Goal: Transaction & Acquisition: Purchase product/service

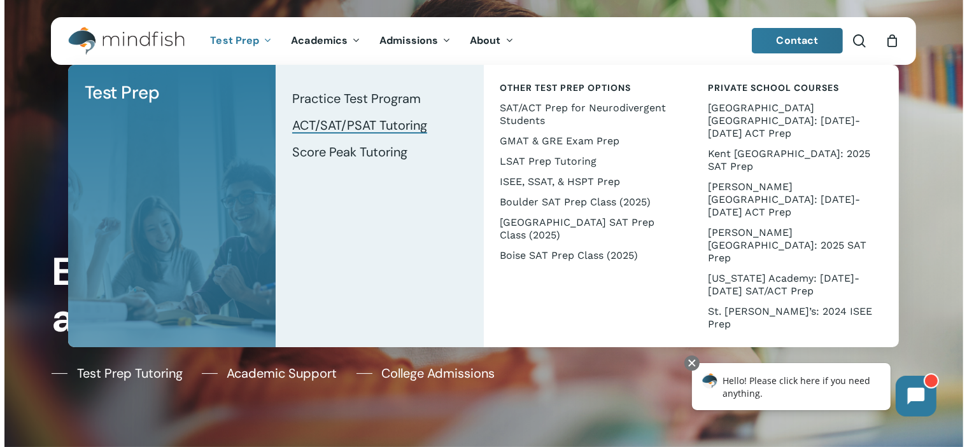
click at [329, 127] on span "ACT/SAT/PSAT Tutoring" at bounding box center [359, 125] width 135 height 17
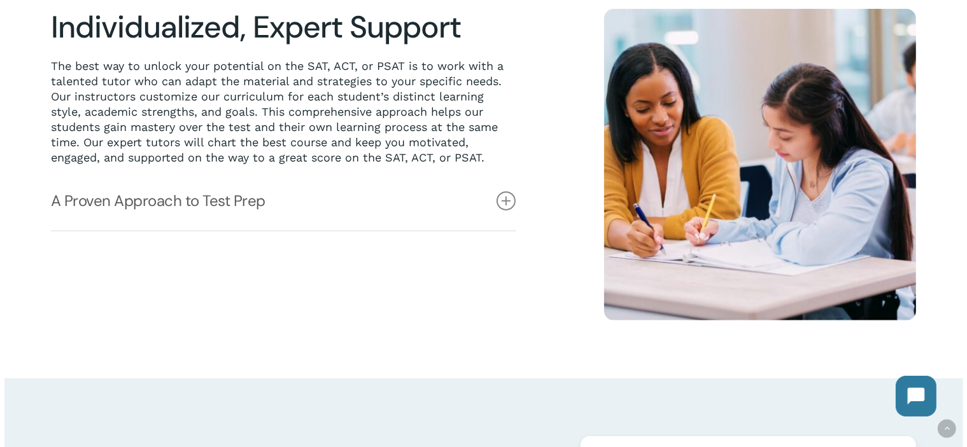
scroll to position [382, 0]
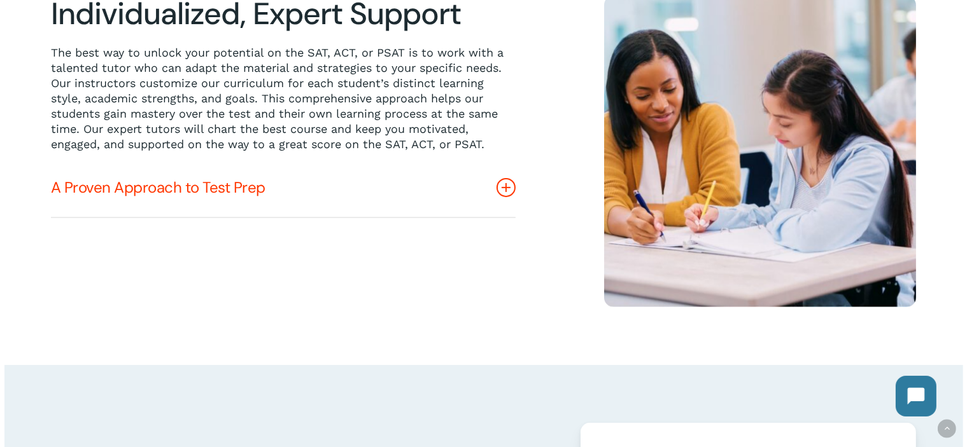
click at [504, 190] on icon at bounding box center [505, 187] width 19 height 19
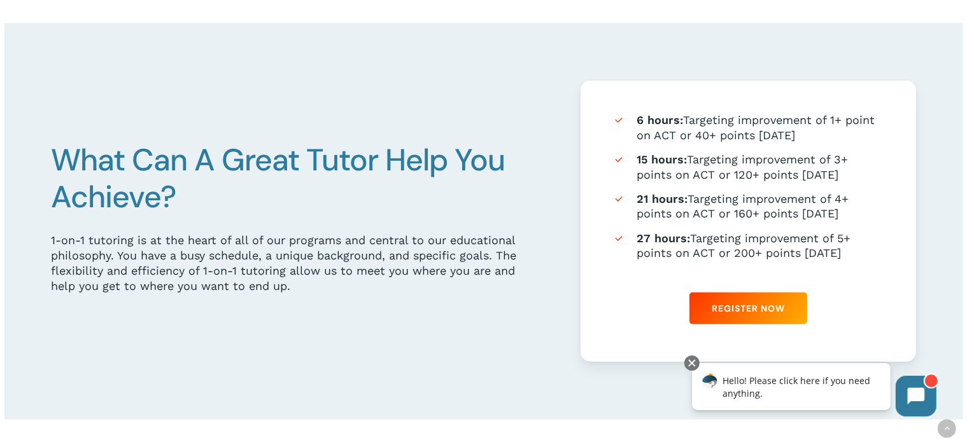
scroll to position [764, 0]
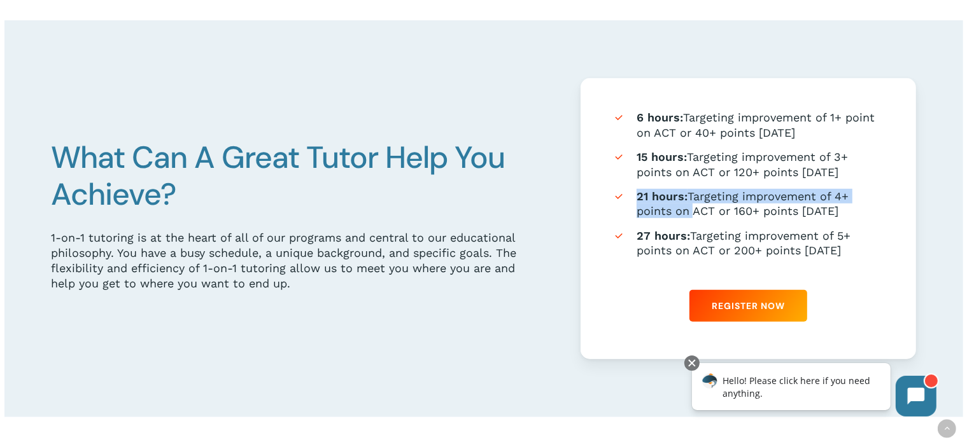
drag, startPoint x: 638, startPoint y: 198, endPoint x: 689, endPoint y: 216, distance: 53.9
click at [689, 216] on li "21 hours: Targeting improvement of 4+ points on ACT or 160+ points on SAT" at bounding box center [748, 204] width 272 height 30
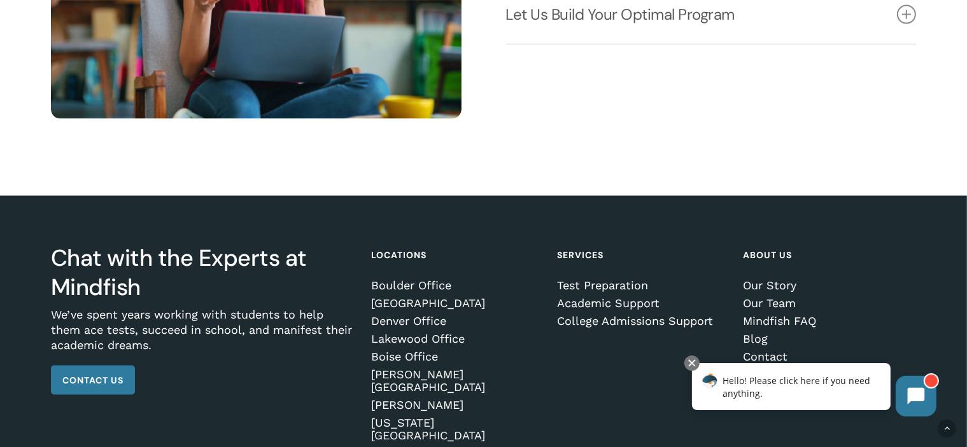
scroll to position [1973, 0]
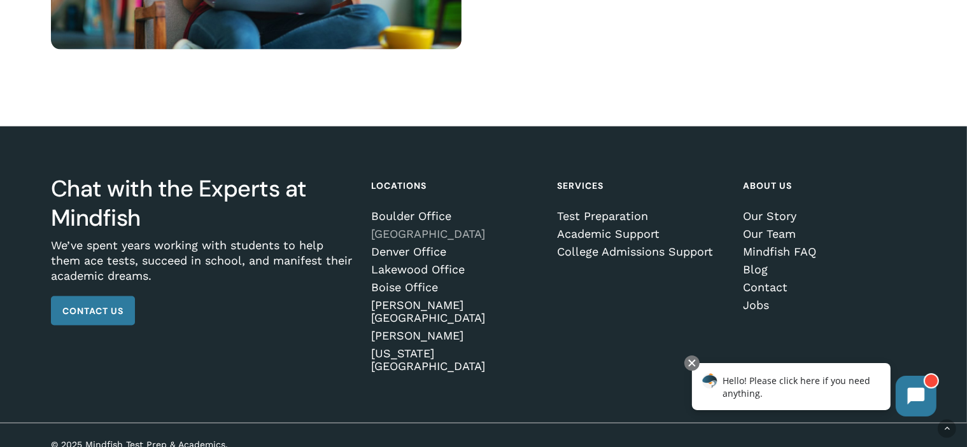
click at [418, 241] on link "[GEOGRAPHIC_DATA]" at bounding box center [455, 234] width 169 height 13
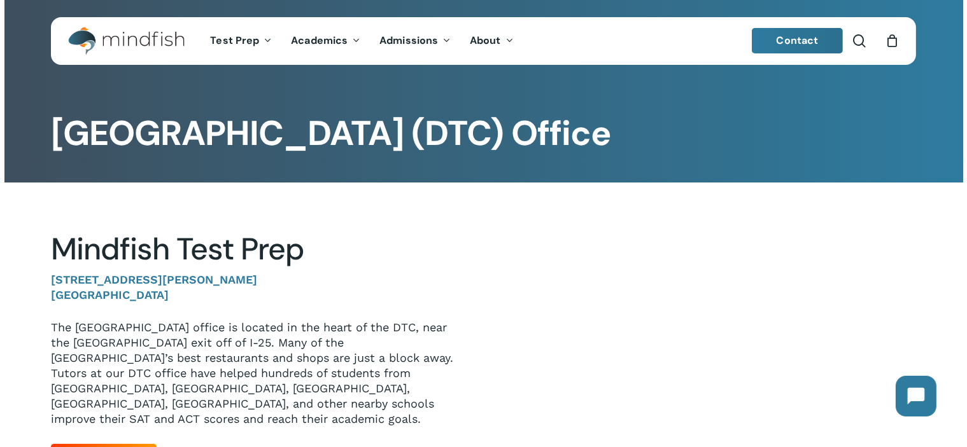
scroll to position [127, 0]
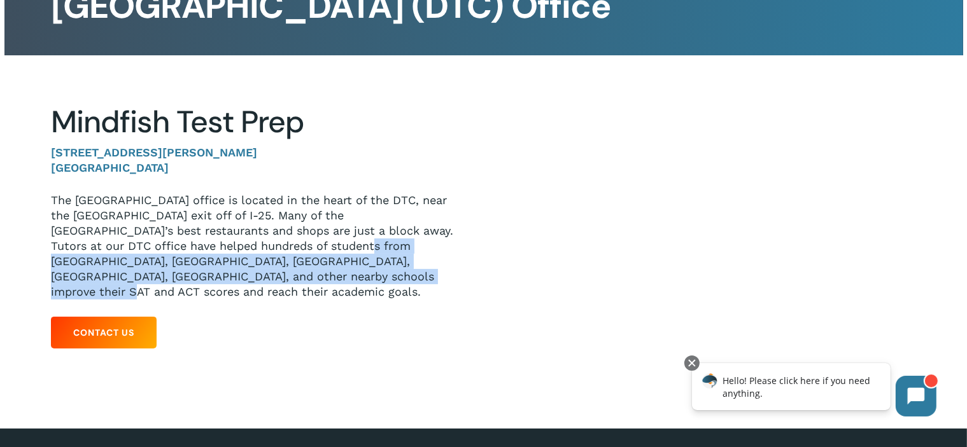
drag, startPoint x: 255, startPoint y: 249, endPoint x: 259, endPoint y: 274, distance: 25.8
click at [259, 274] on p "The Mindfish Denver Tech Center office is located in the heart of the DTC, near…" at bounding box center [257, 246] width 413 height 107
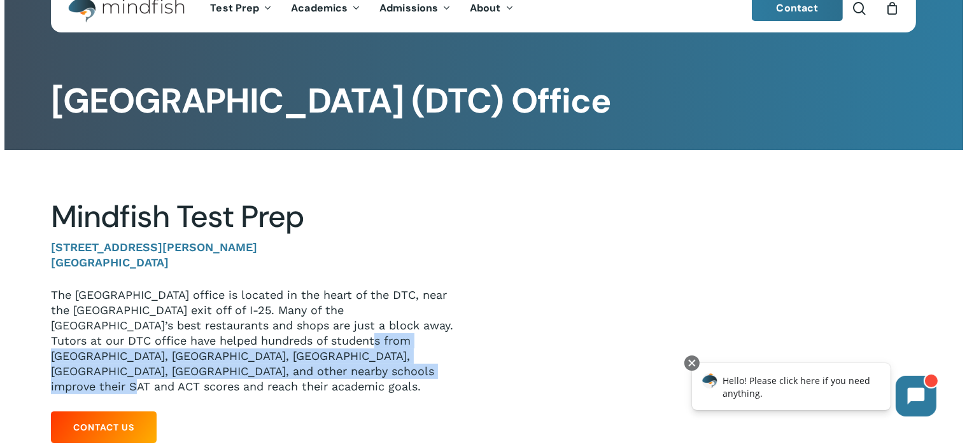
scroll to position [0, 0]
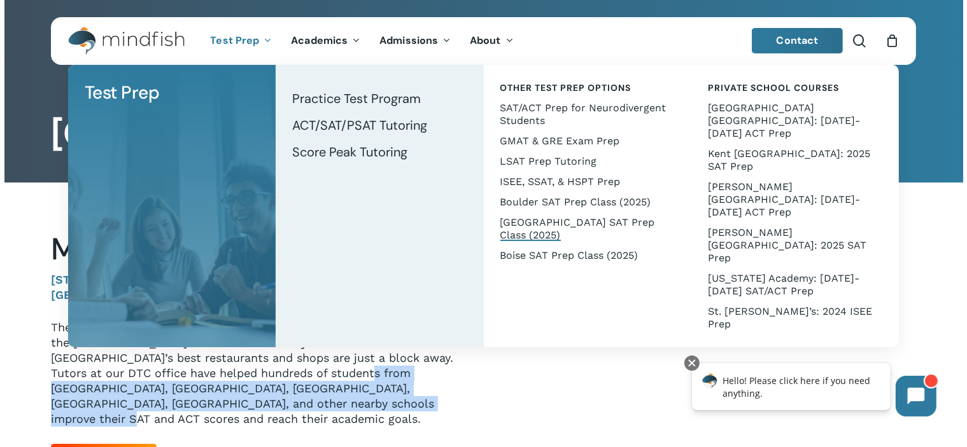
click at [556, 227] on span "[GEOGRAPHIC_DATA] SAT Prep Class (2025)" at bounding box center [577, 228] width 155 height 25
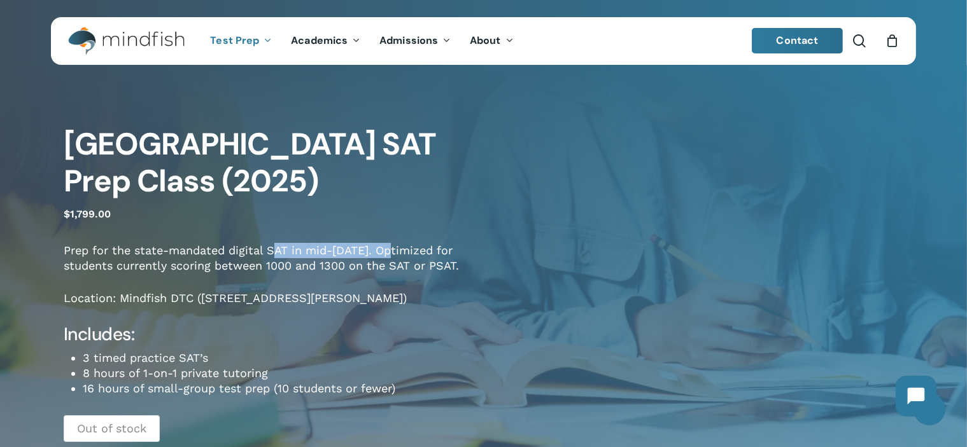
drag, startPoint x: 276, startPoint y: 253, endPoint x: 384, endPoint y: 254, distance: 108.8
click at [384, 254] on p "Prep for the state-mandated digital SAT in mid-[DATE]. Optimized for students c…" at bounding box center [274, 267] width 420 height 48
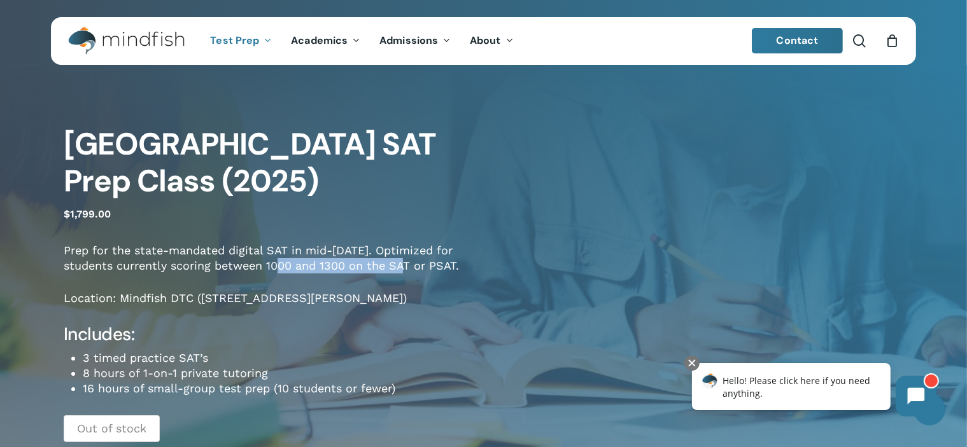
drag, startPoint x: 251, startPoint y: 262, endPoint x: 376, endPoint y: 262, distance: 124.7
click at [376, 262] on p "Prep for the state-mandated digital SAT in mid-April, 2025. Optimized for stude…" at bounding box center [274, 267] width 420 height 48
drag, startPoint x: 139, startPoint y: 388, endPoint x: 244, endPoint y: 389, distance: 105.0
click at [244, 389] on li "16 hours of small-group test prep (10 students or fewer)" at bounding box center [283, 388] width 401 height 15
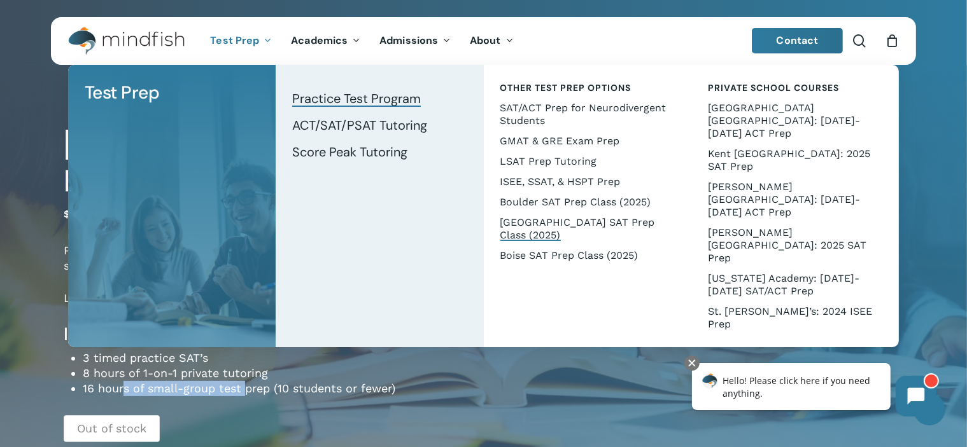
click at [314, 99] on span "Practice Test Program" at bounding box center [356, 98] width 129 height 17
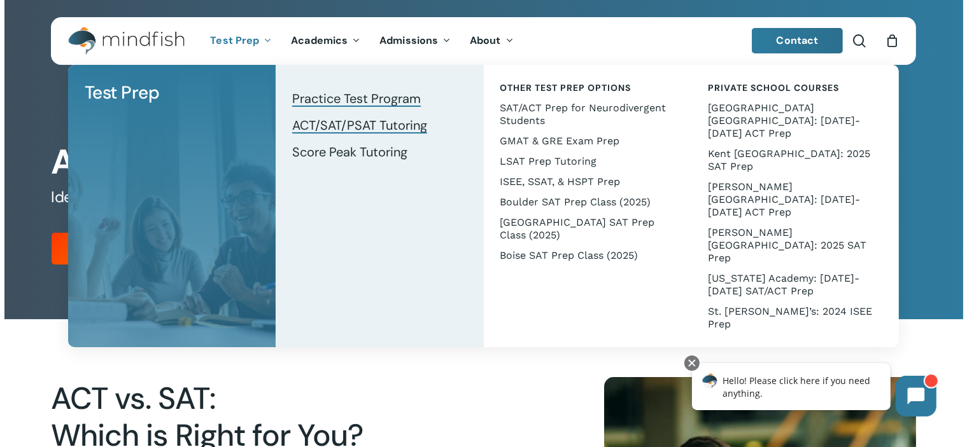
click at [318, 125] on span "ACT/SAT/PSAT Tutoring" at bounding box center [359, 125] width 135 height 17
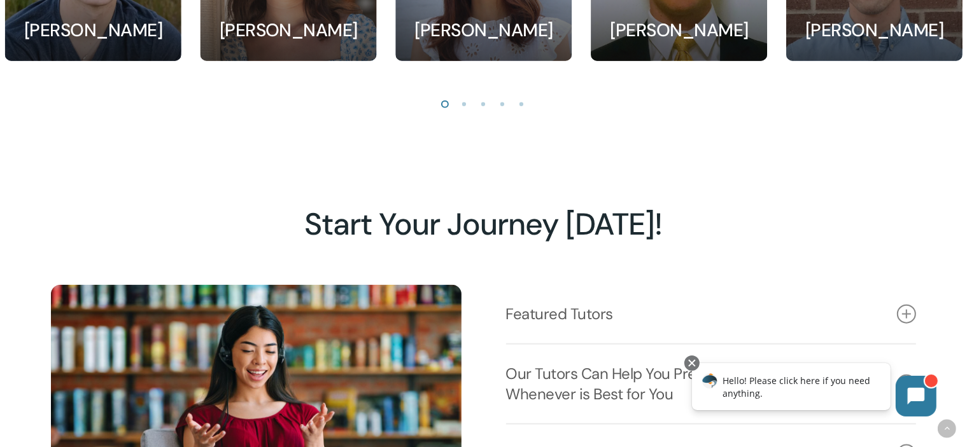
scroll to position [1681, 0]
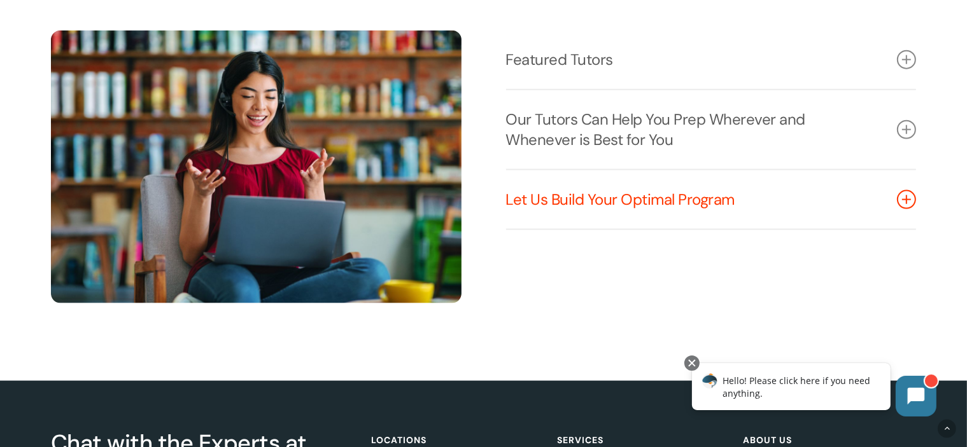
click at [904, 206] on icon at bounding box center [906, 199] width 19 height 19
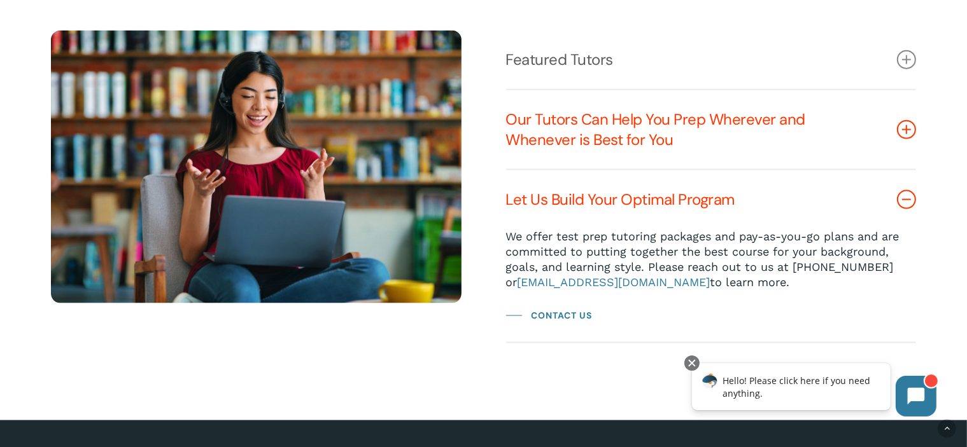
click at [909, 130] on icon at bounding box center [906, 129] width 19 height 19
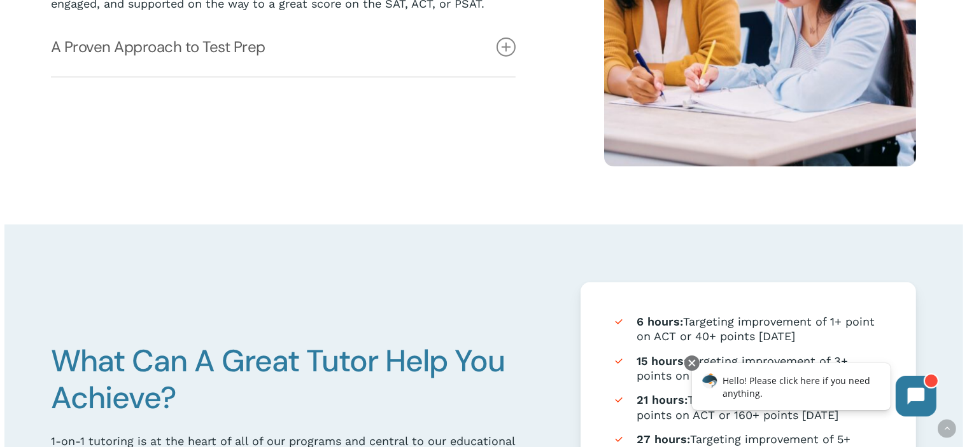
scroll to position [409, 0]
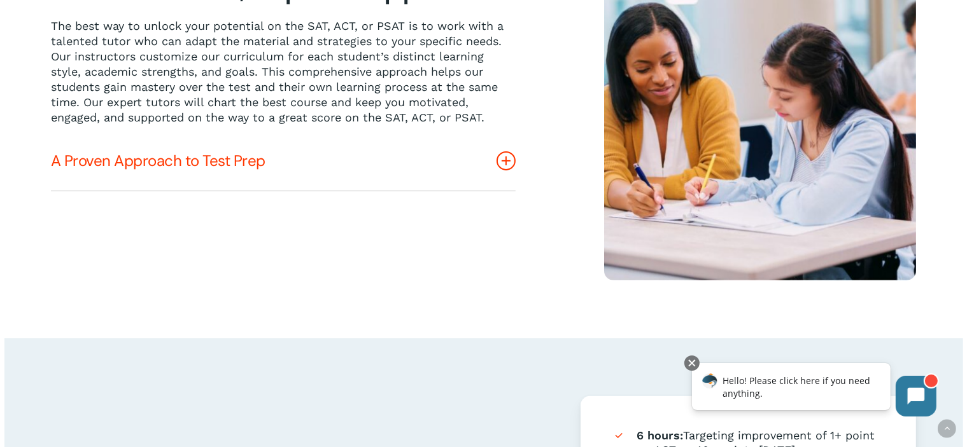
click at [501, 165] on icon at bounding box center [505, 160] width 19 height 19
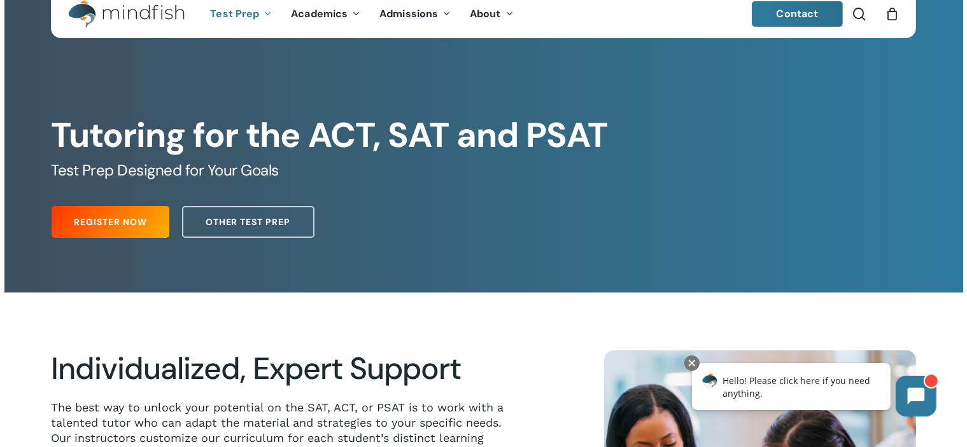
scroll to position [0, 0]
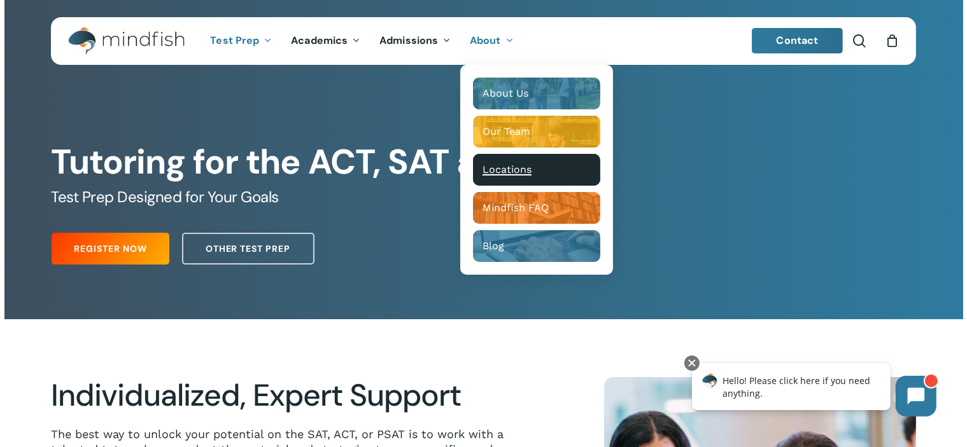
click at [493, 172] on span "Locations" at bounding box center [506, 170] width 49 height 12
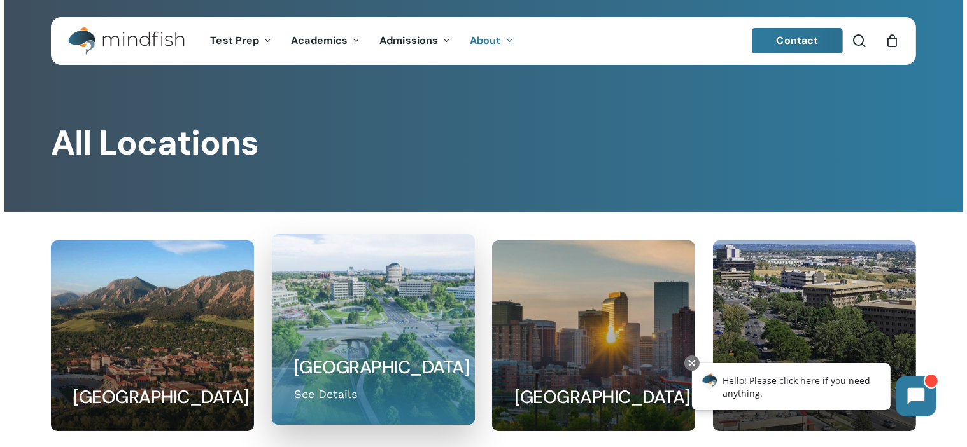
click at [414, 292] on link at bounding box center [373, 330] width 202 height 190
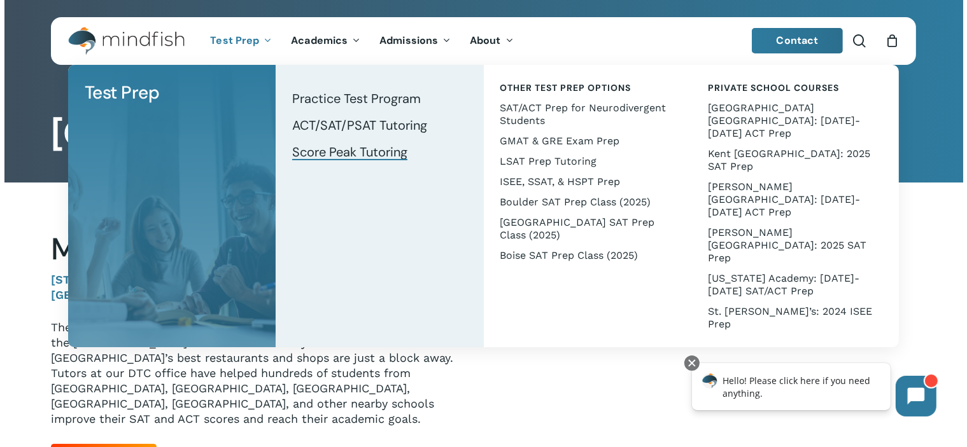
click at [308, 153] on span "Score Peak Tutoring" at bounding box center [349, 152] width 115 height 17
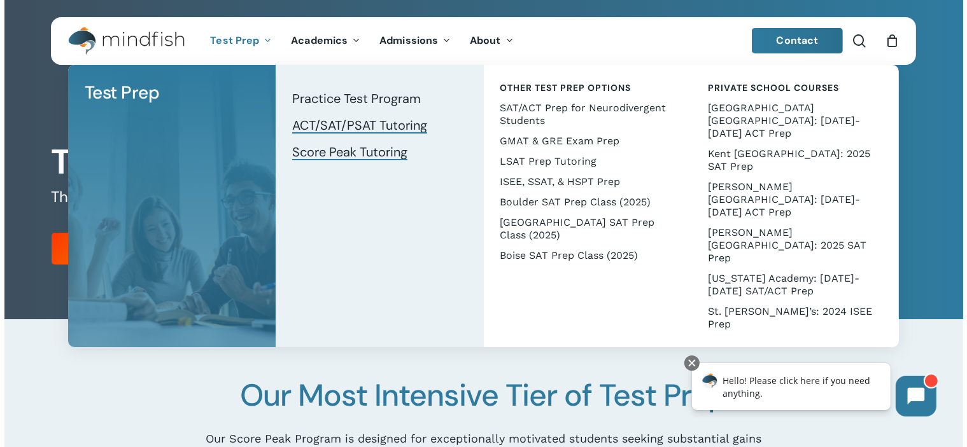
click at [363, 125] on span "ACT/SAT/PSAT Tutoring" at bounding box center [359, 125] width 135 height 17
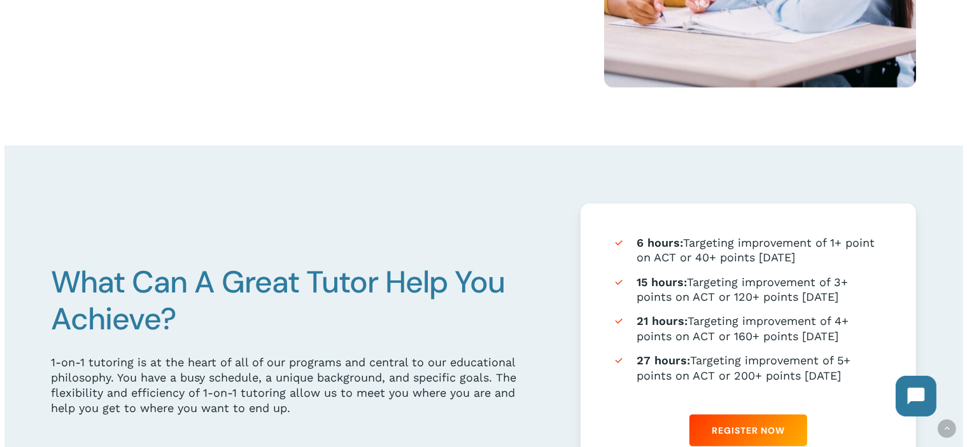
scroll to position [636, 0]
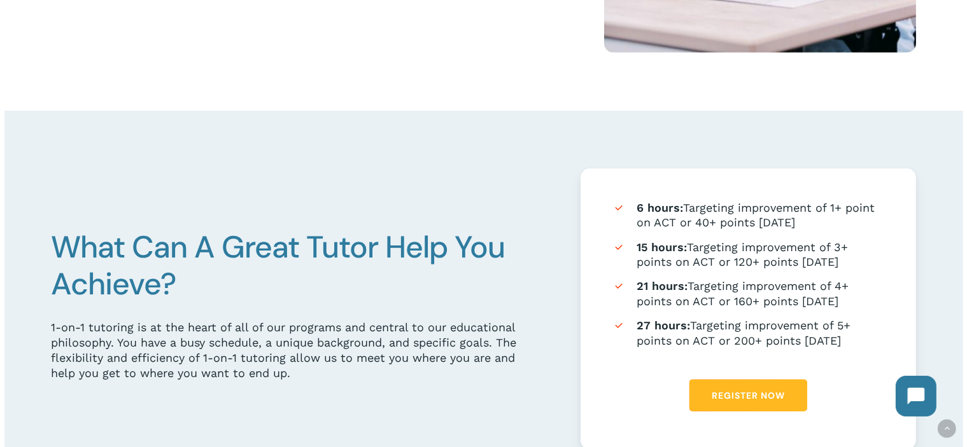
click at [736, 396] on span "Register Now" at bounding box center [747, 395] width 73 height 13
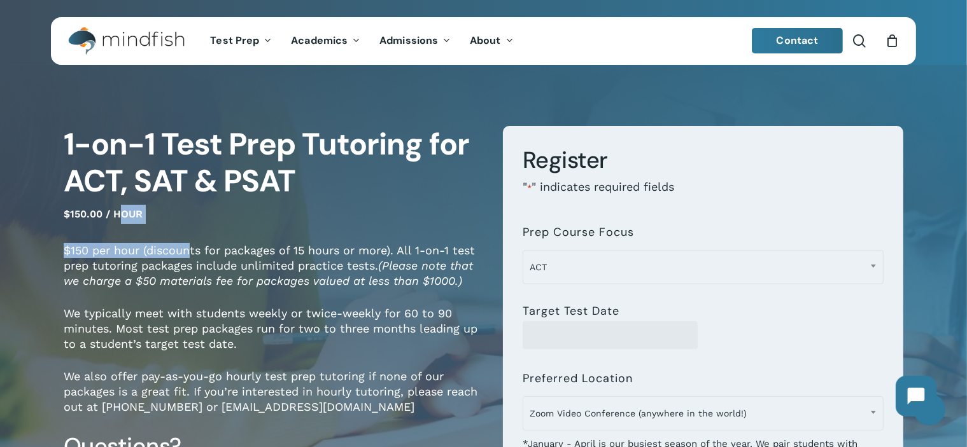
drag, startPoint x: 122, startPoint y: 236, endPoint x: 192, endPoint y: 251, distance: 71.7
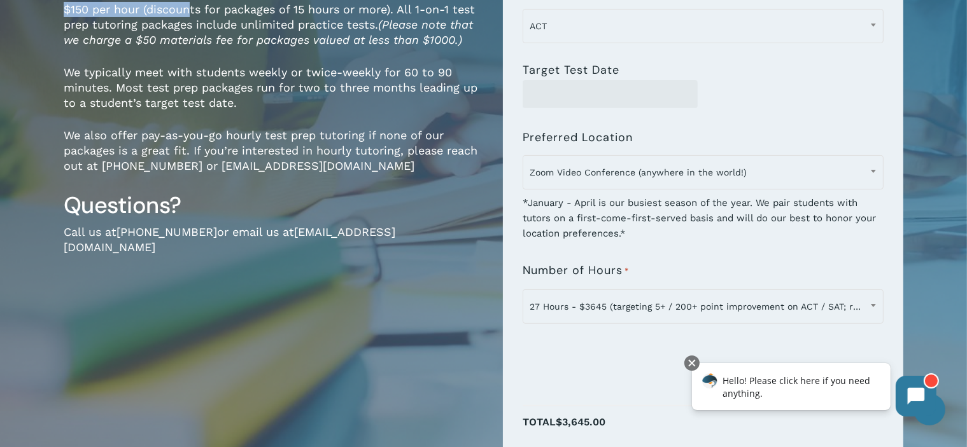
scroll to position [255, 0]
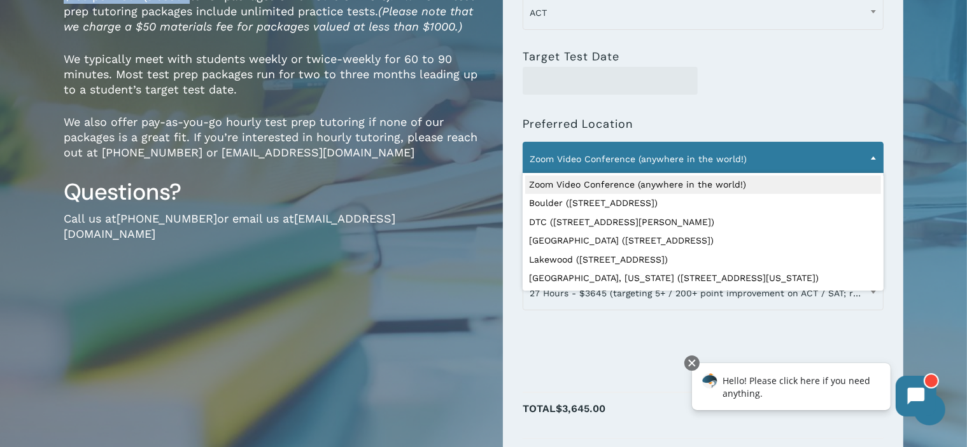
click at [599, 158] on span "Zoom Video Conference (anywhere in the world!)" at bounding box center [703, 159] width 360 height 27
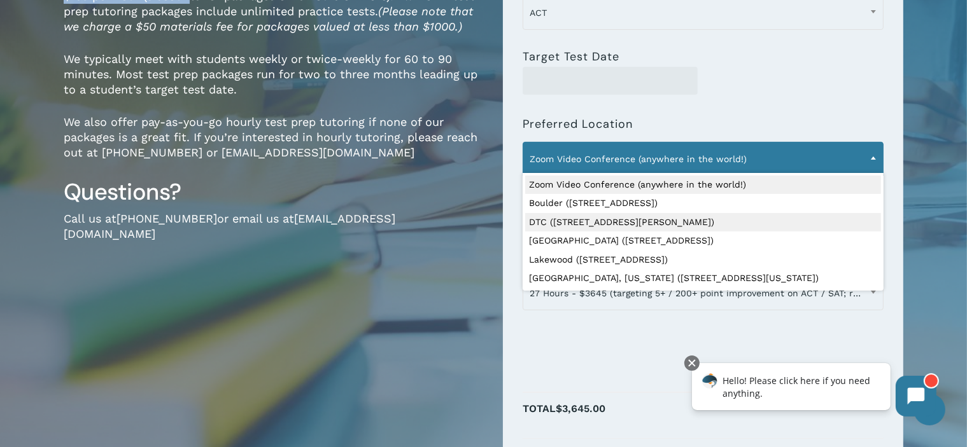
select select "**********"
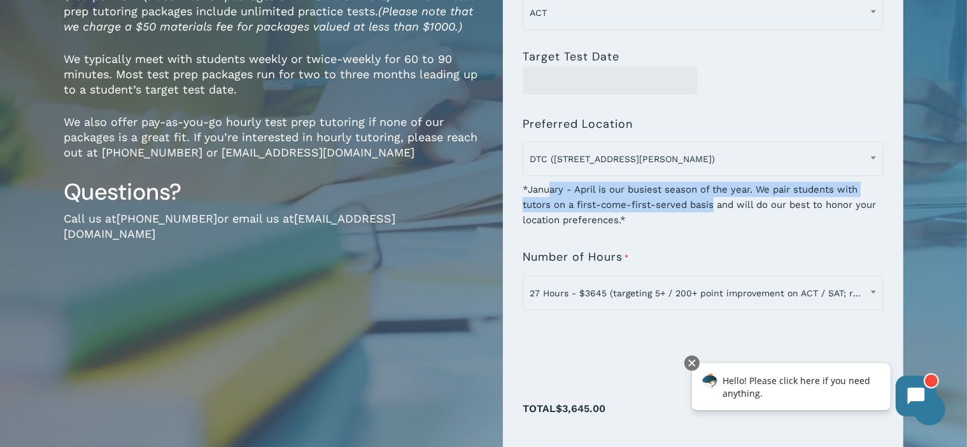
drag, startPoint x: 549, startPoint y: 191, endPoint x: 713, endPoint y: 202, distance: 164.6
click at [713, 202] on div "*January - April is our busiest season of the year. We pair students with tutor…" at bounding box center [702, 201] width 361 height 54
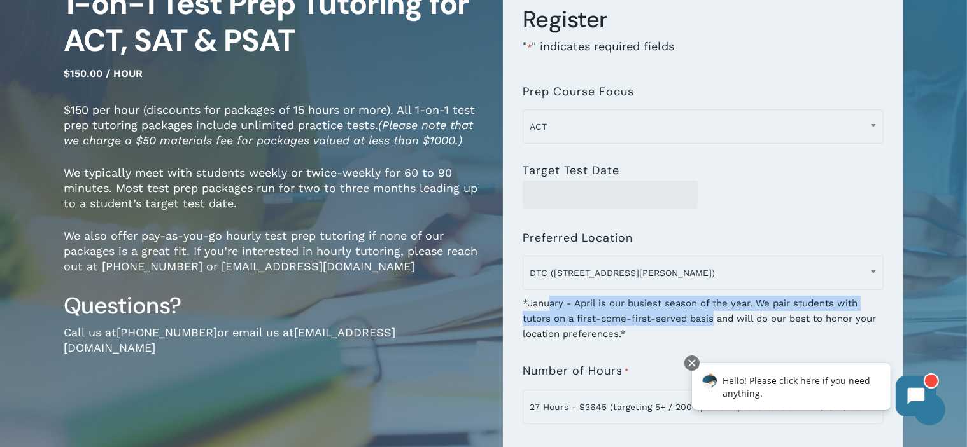
scroll to position [127, 0]
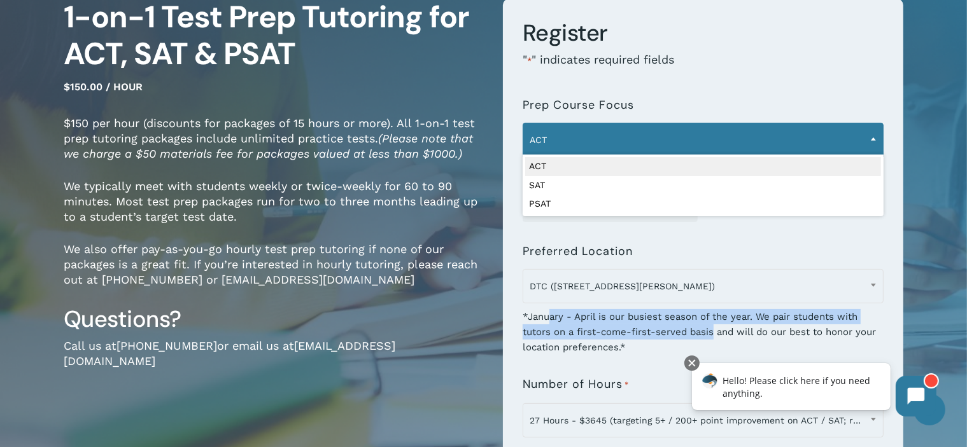
click at [654, 146] on span "ACT" at bounding box center [703, 140] width 360 height 27
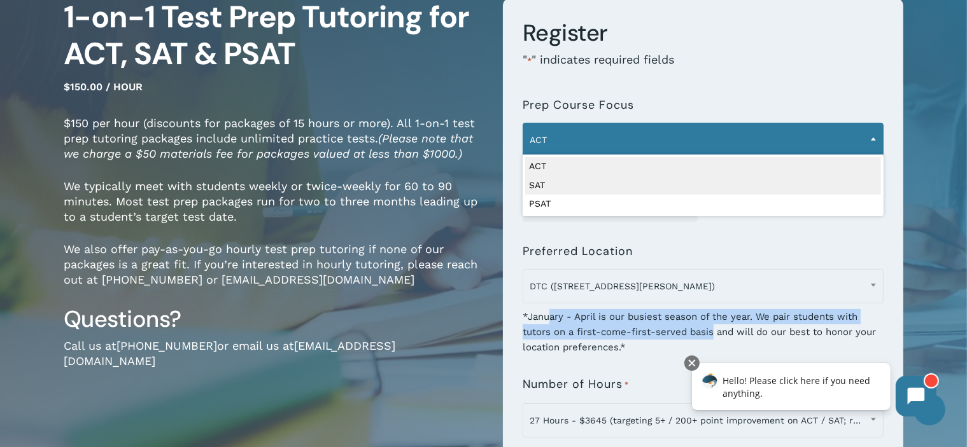
select select "***"
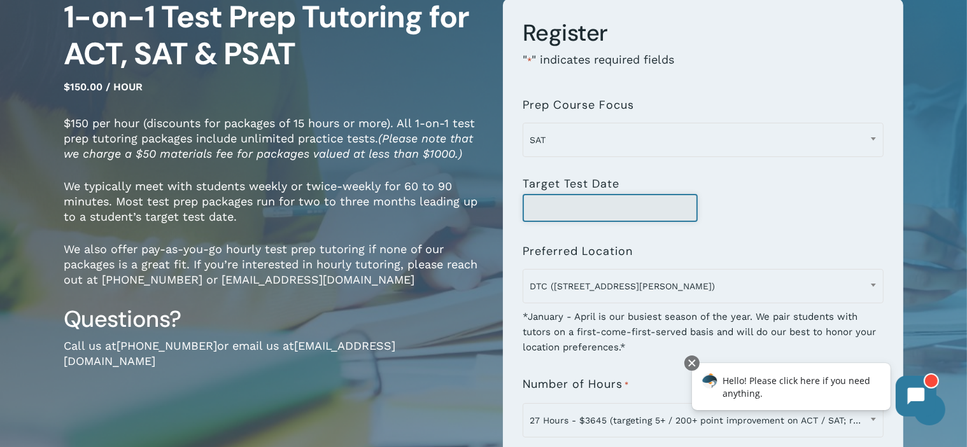
click at [636, 207] on input "Target Test Date" at bounding box center [609, 208] width 175 height 28
click at [667, 207] on input "Target Test Date" at bounding box center [609, 208] width 175 height 28
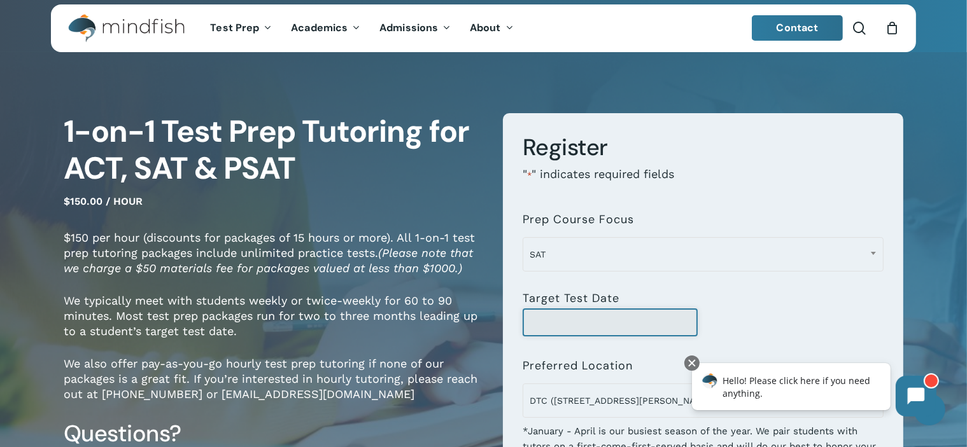
scroll to position [0, 0]
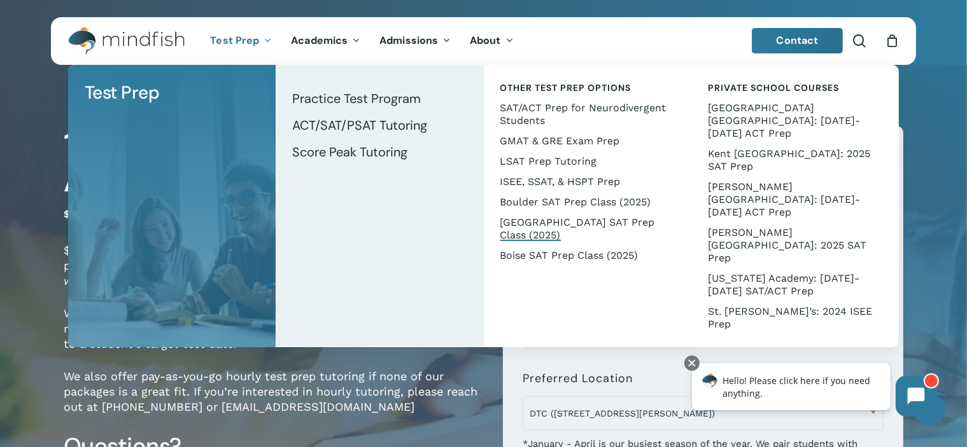
click at [575, 223] on span "[GEOGRAPHIC_DATA] SAT Prep Class (2025)" at bounding box center [577, 228] width 155 height 25
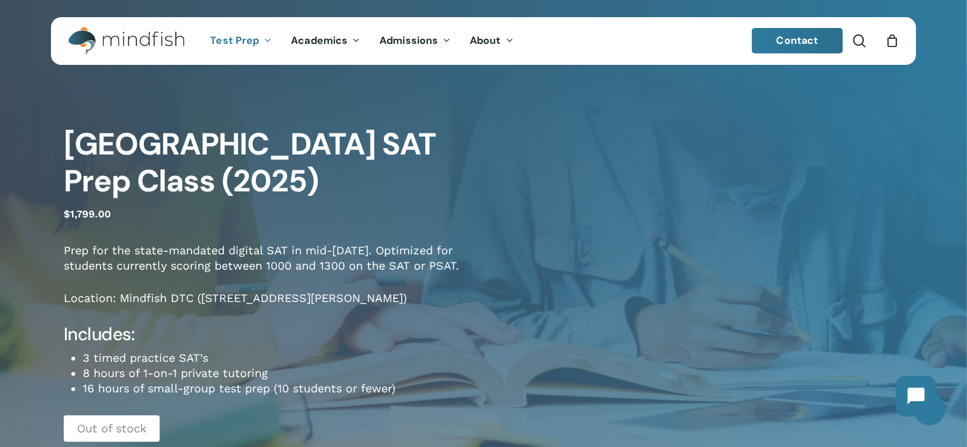
scroll to position [127, 0]
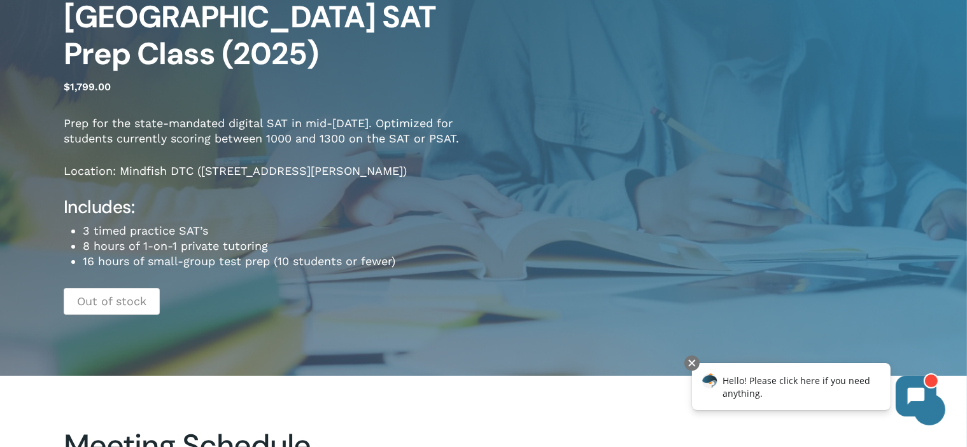
click at [815, 385] on span "Hello! Please click here if you need anything." at bounding box center [796, 386] width 148 height 25
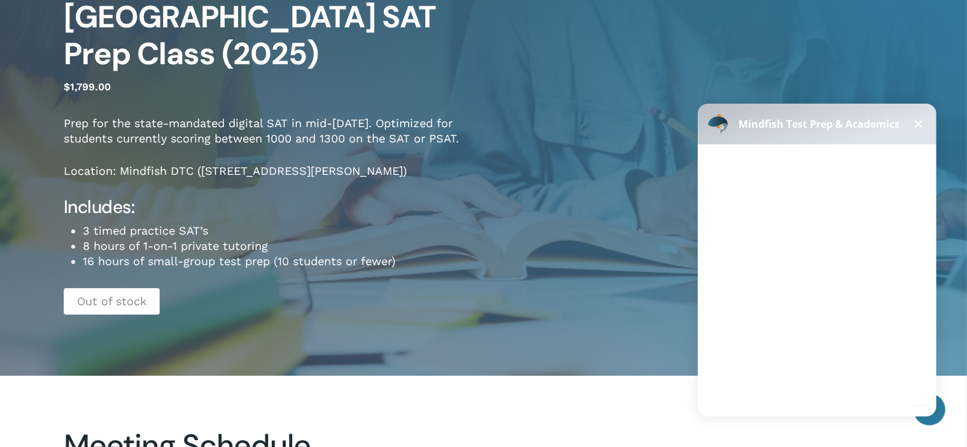
click at [816, 296] on span "I would like to talk with someone" at bounding box center [847, 299] width 139 height 12
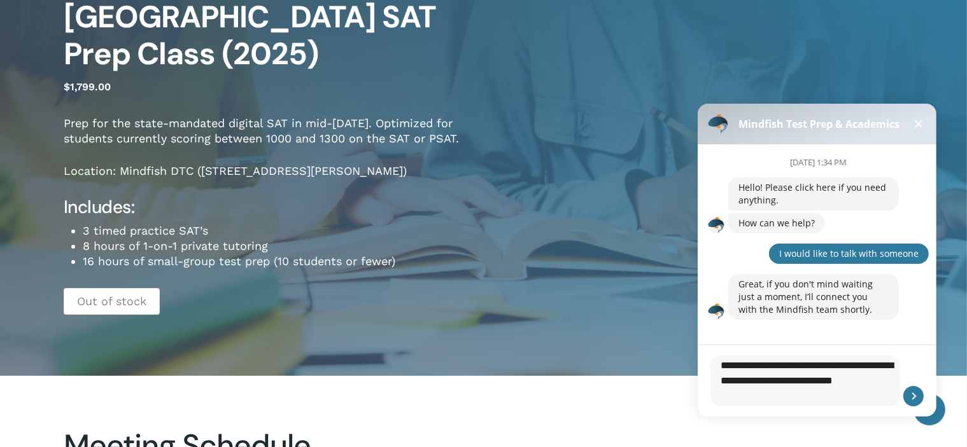
type textarea "**********"
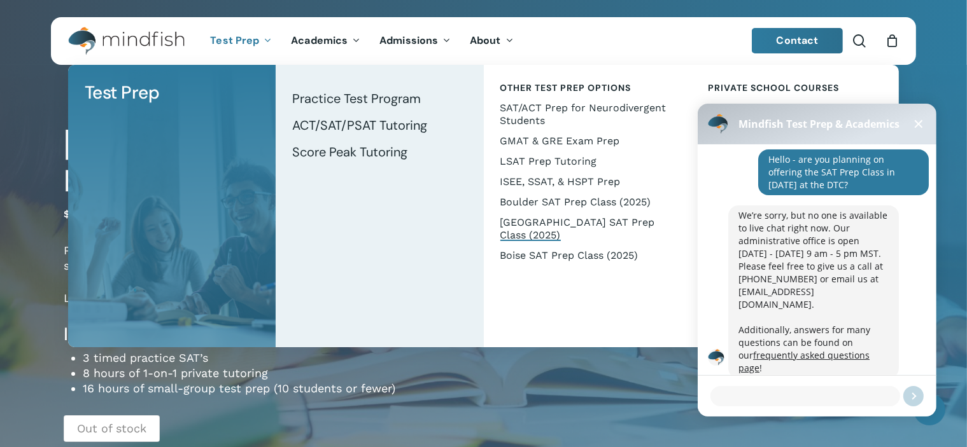
scroll to position [181, 0]
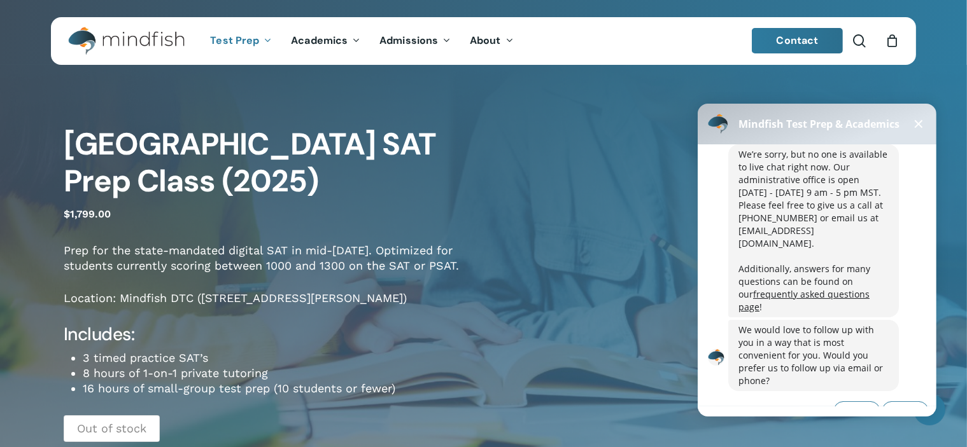
click at [925, 126] on div "Mindfish Test Prep & Academics" at bounding box center [816, 123] width 239 height 41
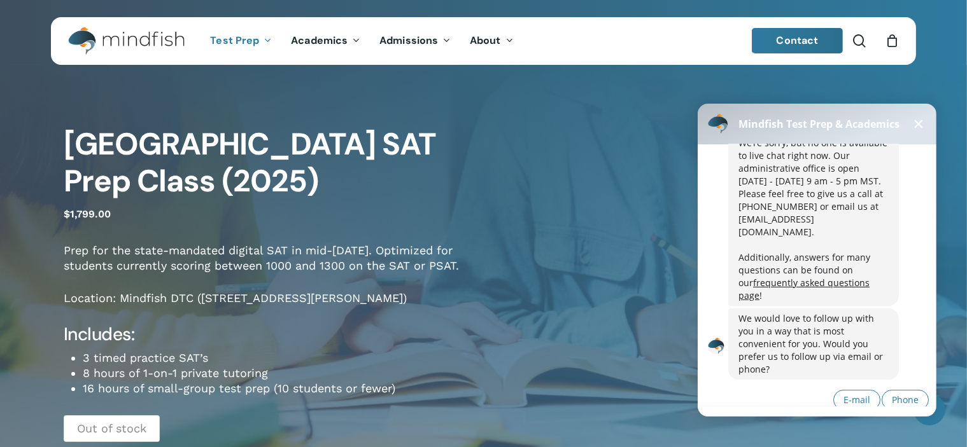
click at [917, 123] on span at bounding box center [918, 124] width 8 height 8
